Goal: Find specific page/section: Find specific page/section

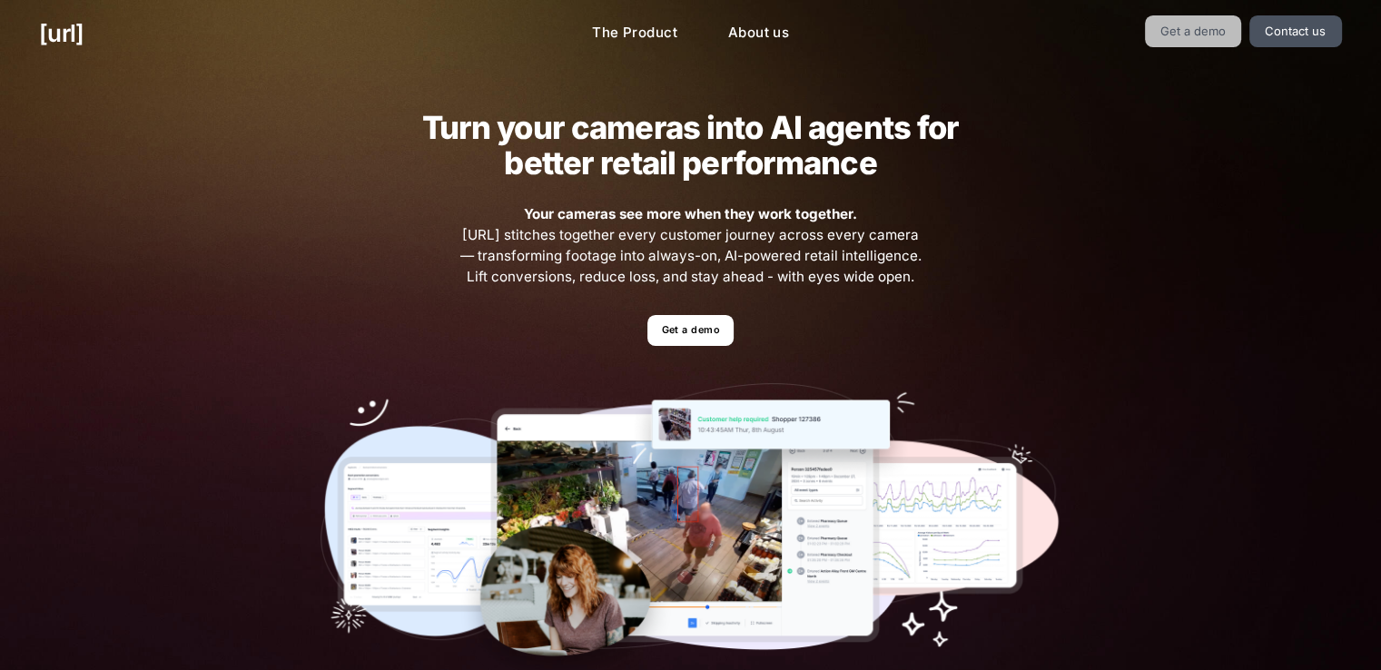
click at [1182, 33] on link "Get a demo" at bounding box center [1193, 31] width 97 height 32
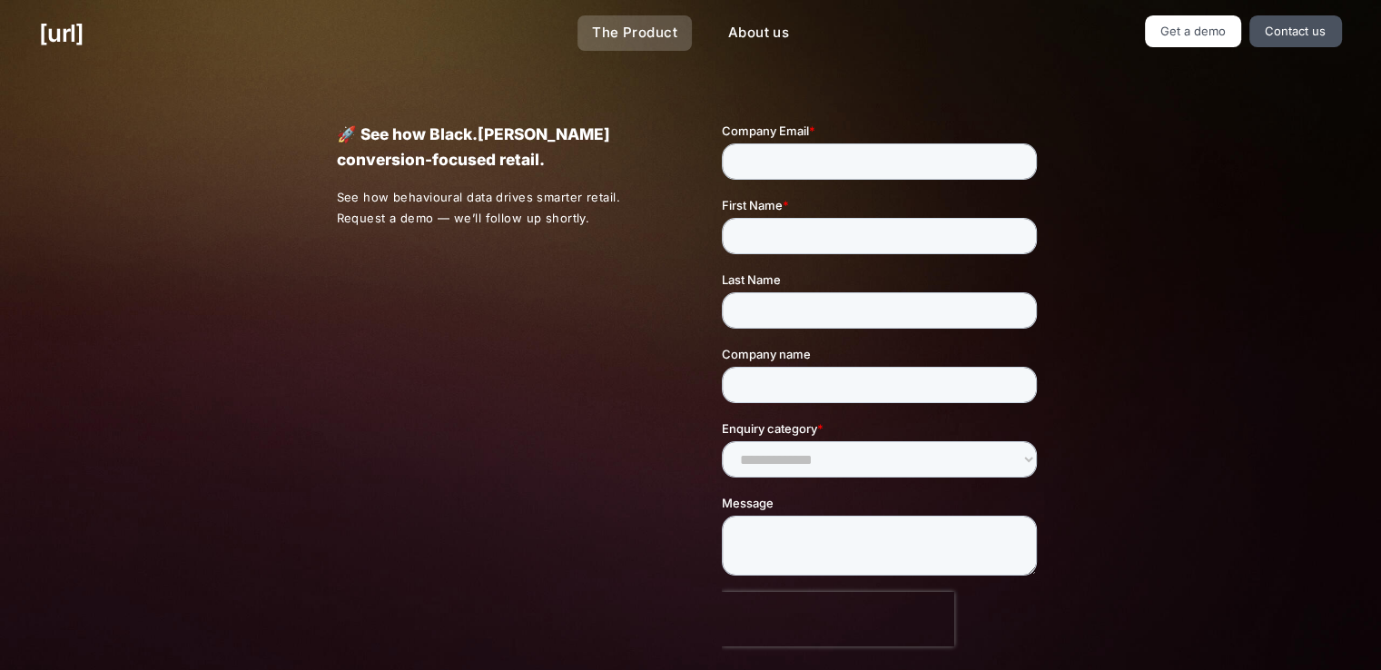
click at [639, 39] on link "The Product" at bounding box center [635, 32] width 114 height 35
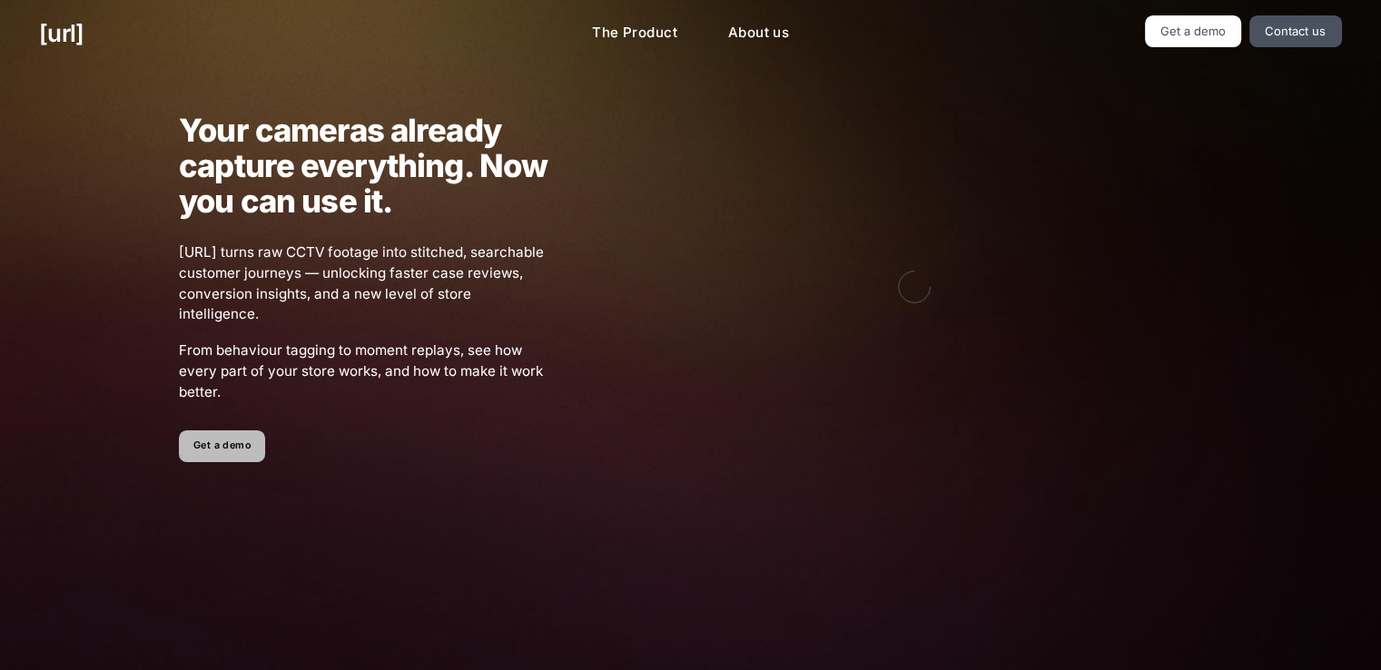
click at [246, 433] on link "Get a demo" at bounding box center [222, 446] width 86 height 32
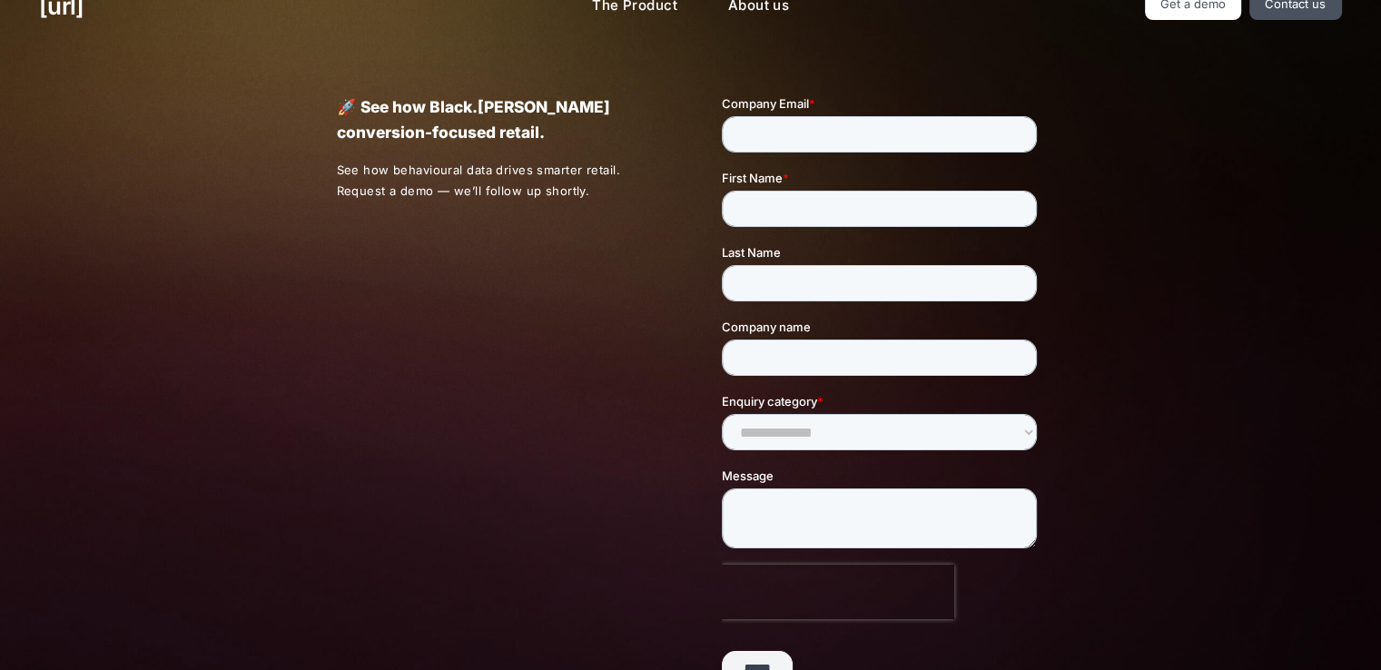
scroll to position [437, 0]
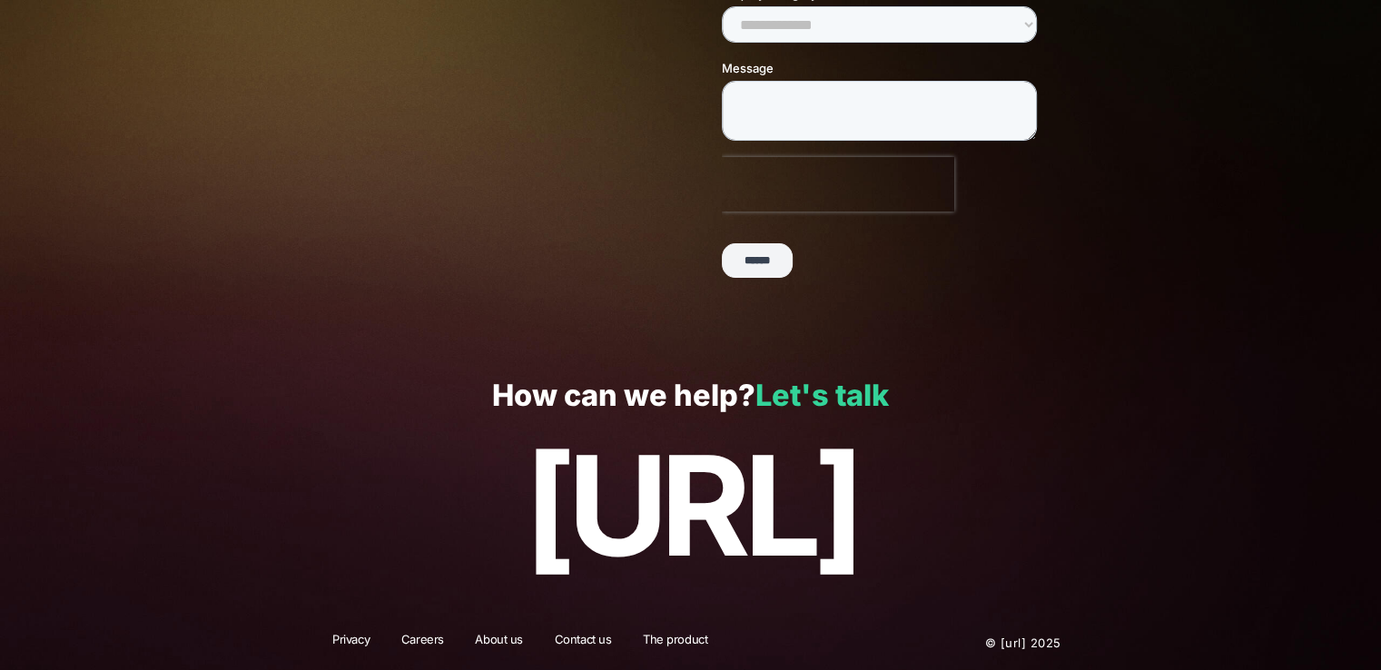
click at [821, 395] on link "Let's talk" at bounding box center [822, 395] width 133 height 35
